Goal: Task Accomplishment & Management: Complete application form

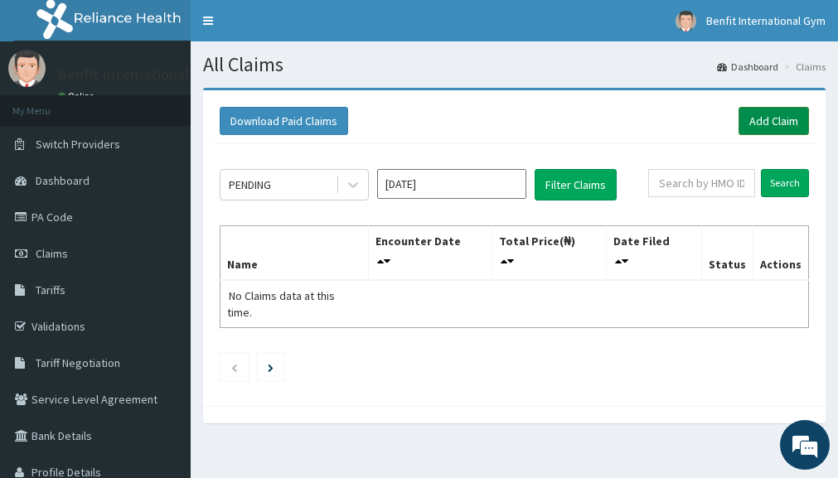
click at [779, 118] on link "Add Claim" at bounding box center [774, 121] width 70 height 28
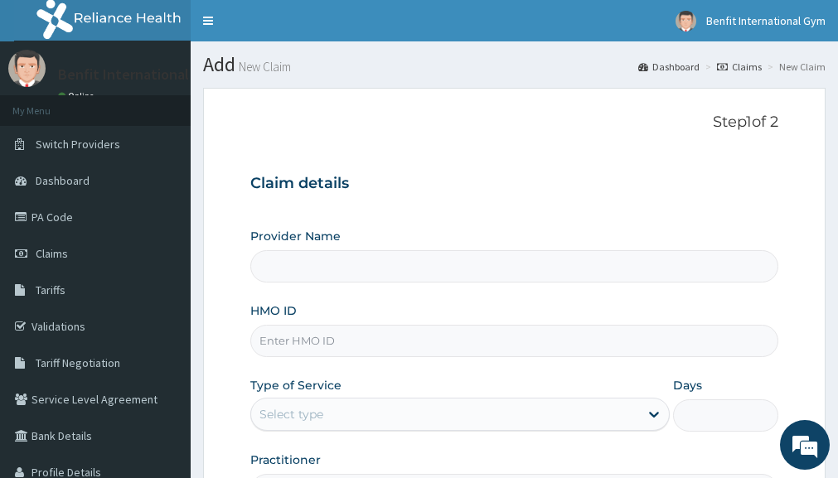
type input "Benfit International Gym"
type input "1"
click at [296, 343] on input "HMO ID" at bounding box center [514, 341] width 528 height 32
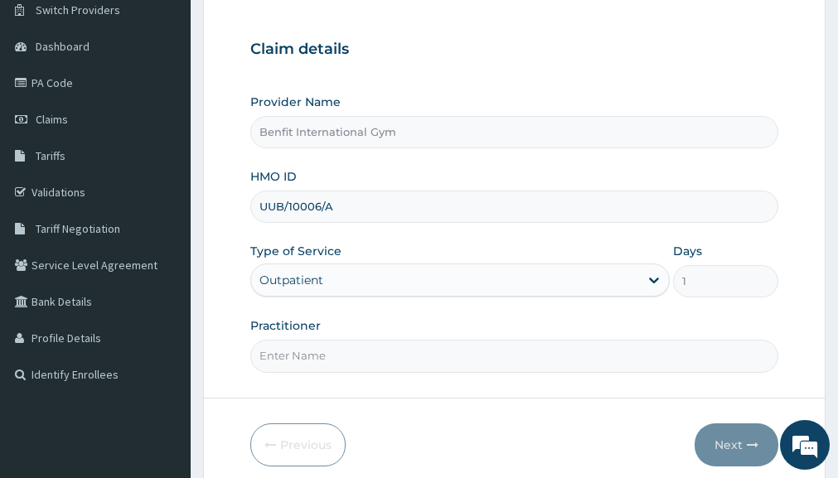
scroll to position [135, 0]
type input "UUB/10006/A"
click at [300, 351] on input "Practitioner" at bounding box center [514, 355] width 528 height 32
type input "ABDULKAREEM ZAYNAB"
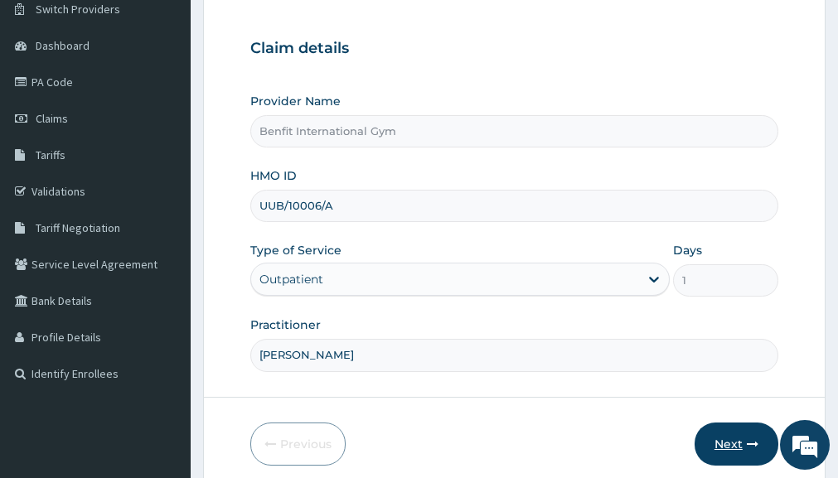
click at [744, 439] on button "Next" at bounding box center [737, 444] width 84 height 43
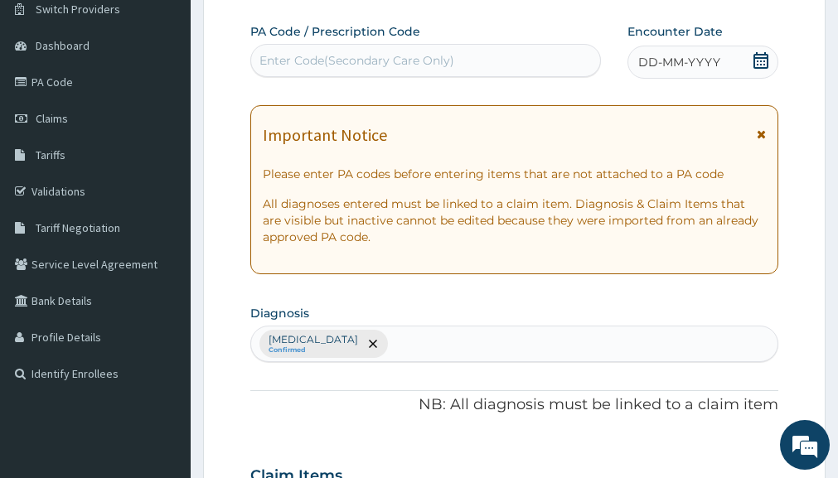
click at [760, 58] on icon at bounding box center [761, 60] width 15 height 17
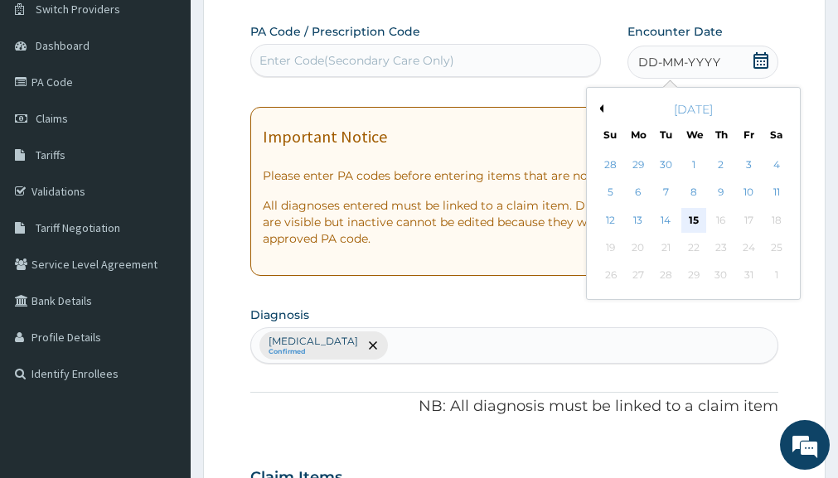
click at [694, 216] on div "15" at bounding box center [694, 220] width 25 height 25
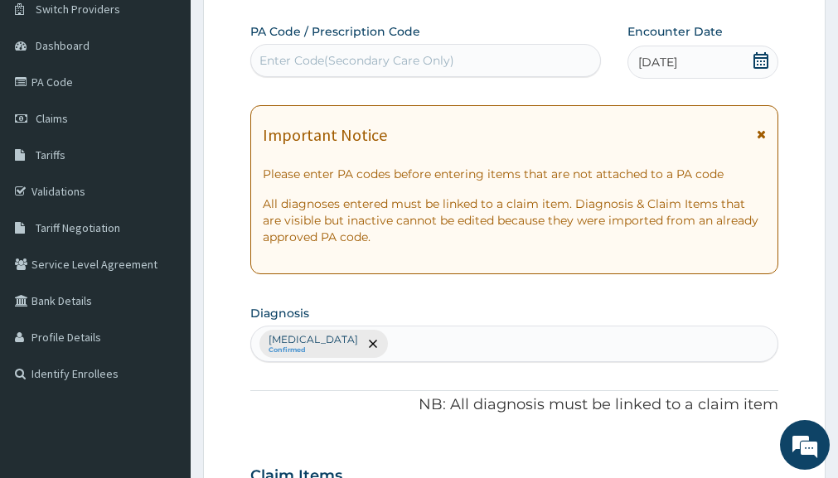
click at [581, 65] on div "Enter Code(Secondary Care Only)" at bounding box center [425, 60] width 349 height 27
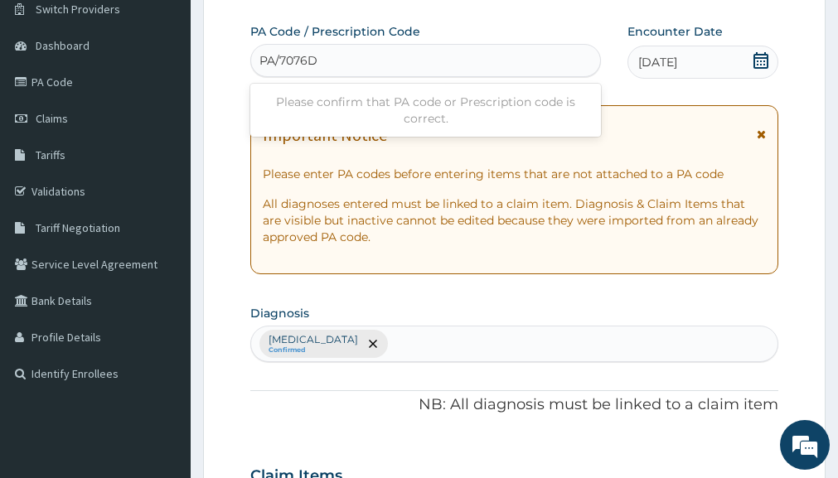
type input "PA/7076D0"
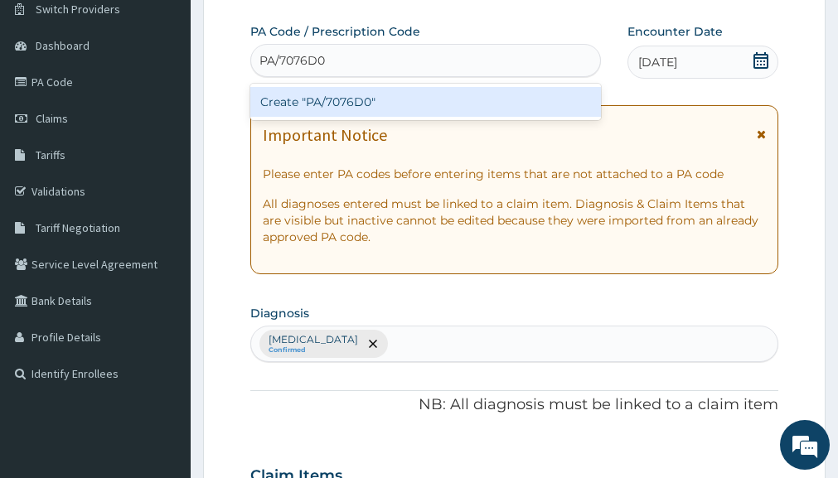
click at [528, 98] on div "Create "PA/7076D0"" at bounding box center [425, 102] width 351 height 30
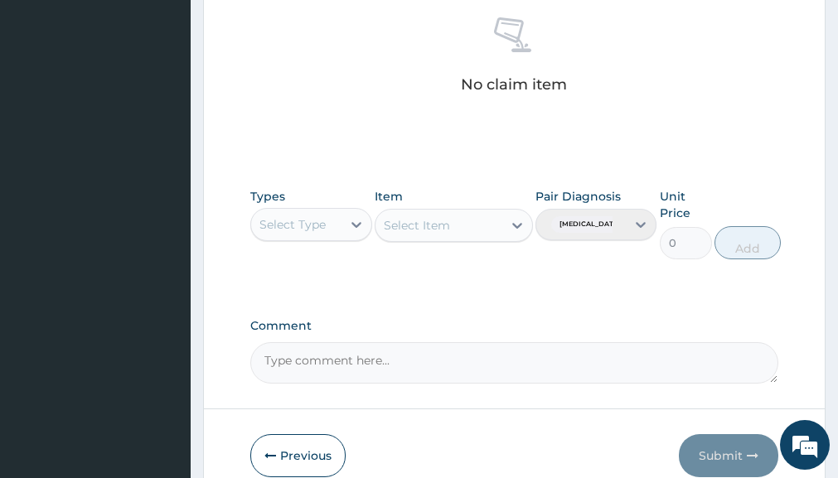
scroll to position [693, 0]
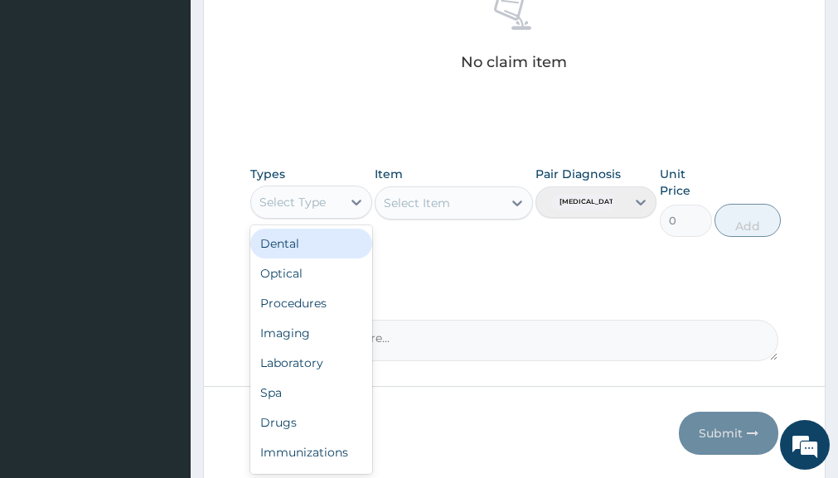
click at [332, 206] on div "Select Type" at bounding box center [296, 202] width 90 height 27
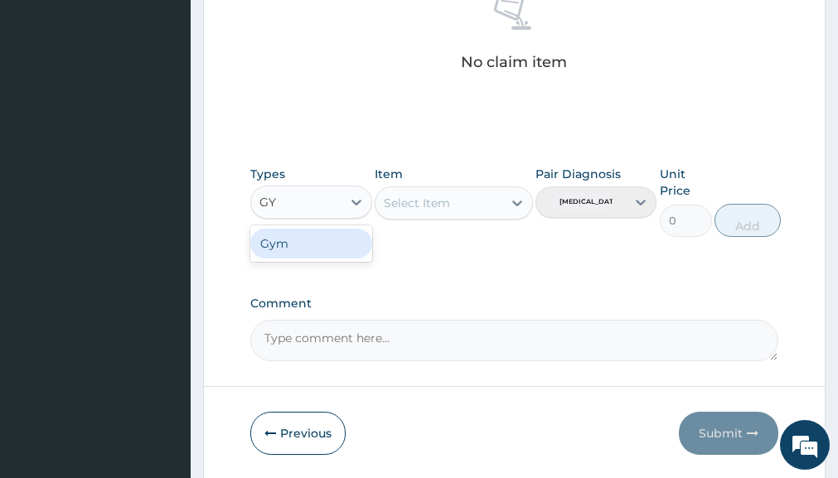
type input "GYM"
click at [321, 238] on div "Gym" at bounding box center [310, 244] width 121 height 30
click at [519, 201] on div "Select Item" at bounding box center [454, 203] width 158 height 33
click at [443, 203] on div "Select Item" at bounding box center [417, 203] width 66 height 17
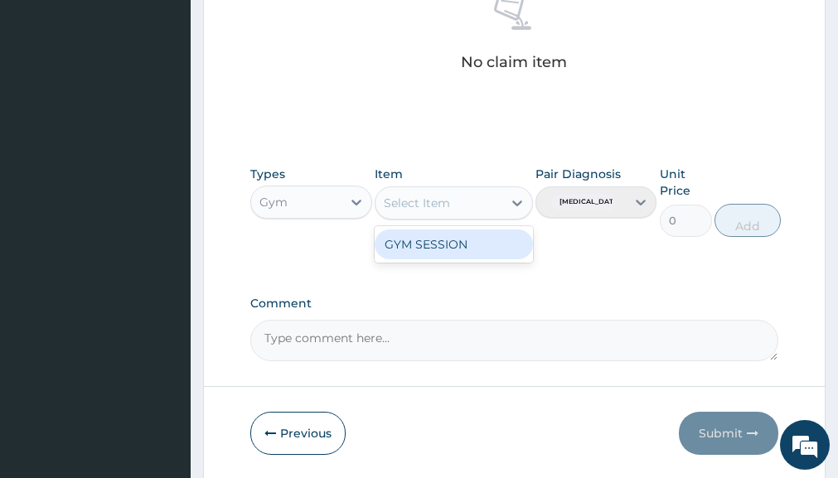
click at [449, 252] on div "GYM SESSION" at bounding box center [454, 245] width 158 height 30
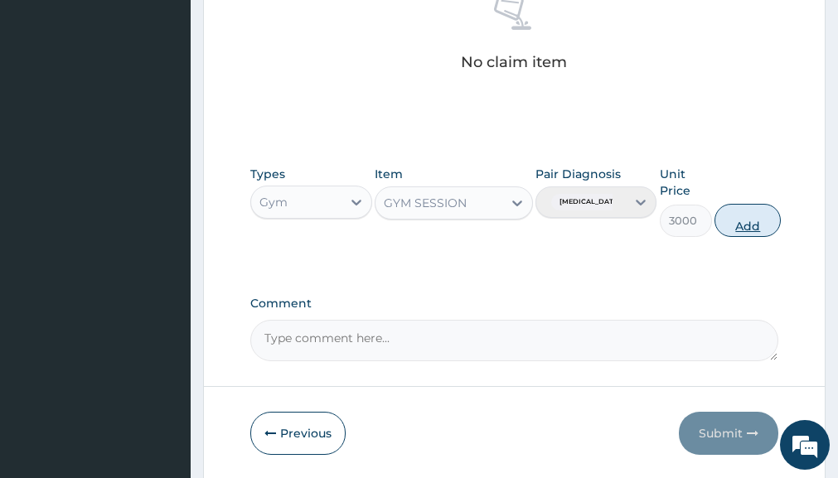
click at [747, 220] on button "Add" at bounding box center [748, 220] width 66 height 33
type input "0"
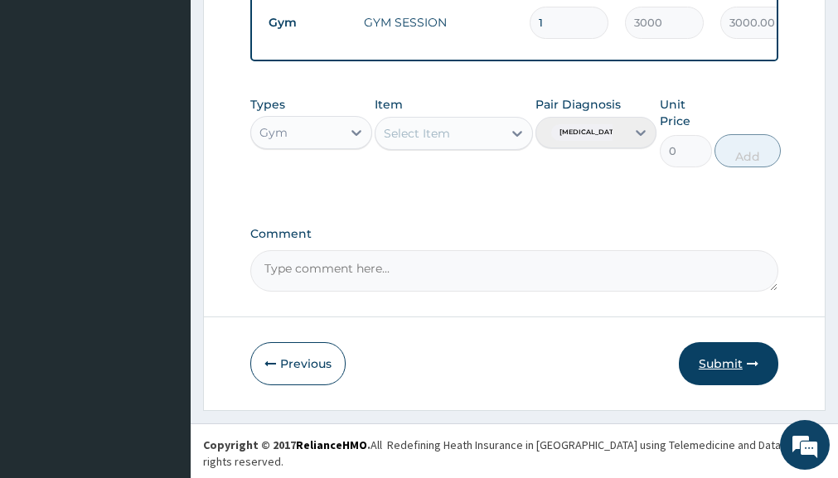
click at [739, 373] on button "Submit" at bounding box center [729, 363] width 100 height 43
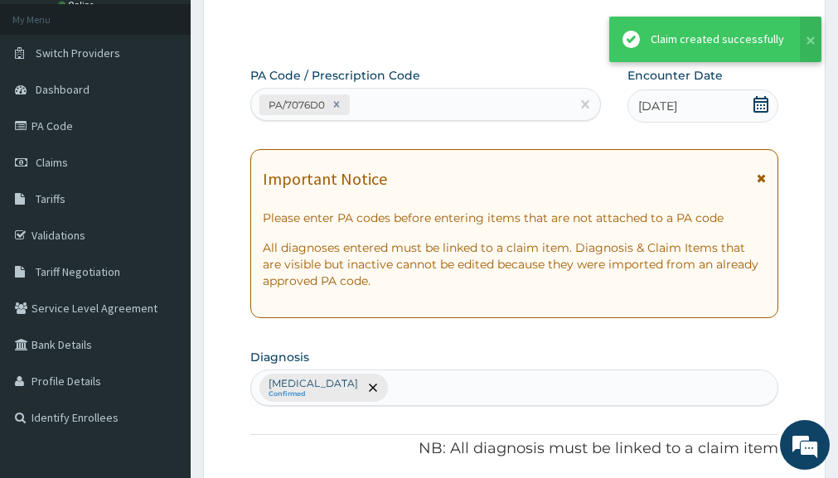
scroll to position [684, 0]
